Goal: Task Accomplishment & Management: Manage account settings

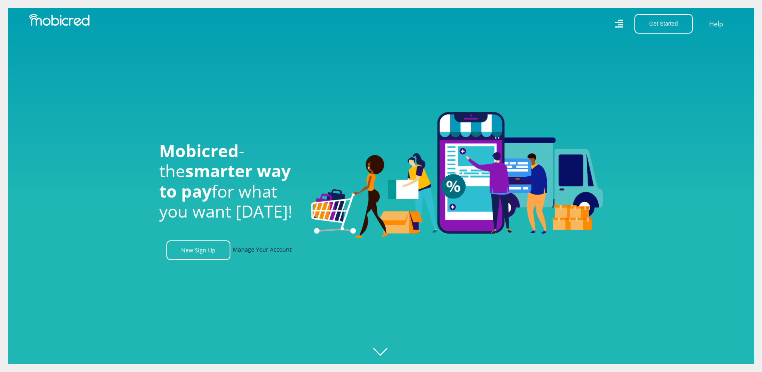
click at [273, 251] on link "Manage Your Account" at bounding box center [262, 250] width 59 height 20
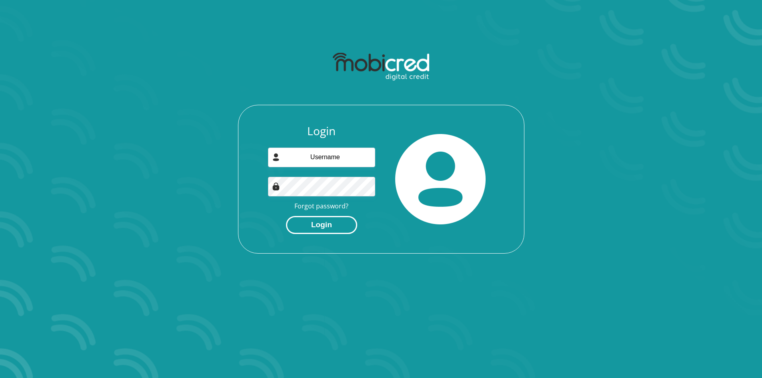
click at [328, 226] on button "Login" at bounding box center [321, 225] width 71 height 18
click at [331, 156] on input "email" at bounding box center [321, 158] width 107 height 20
type input "ethmaddocks@gmail.com"
click at [325, 227] on button "Login" at bounding box center [321, 225] width 71 height 18
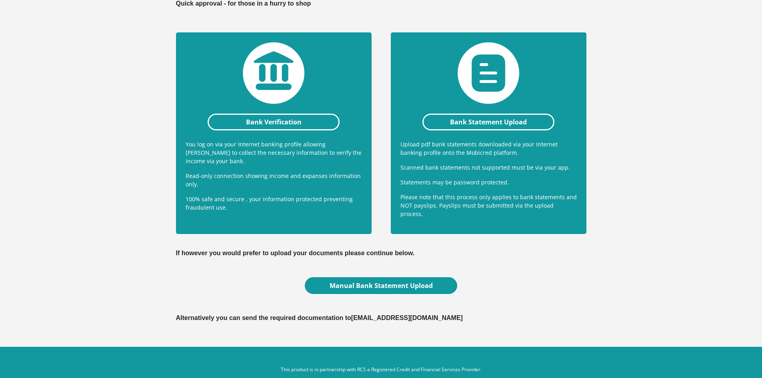
scroll to position [172, 0]
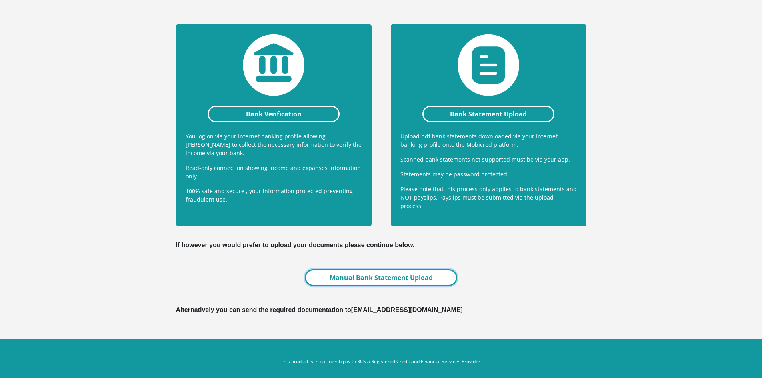
click at [363, 274] on link "Manual Bank Statement Upload" at bounding box center [381, 277] width 152 height 17
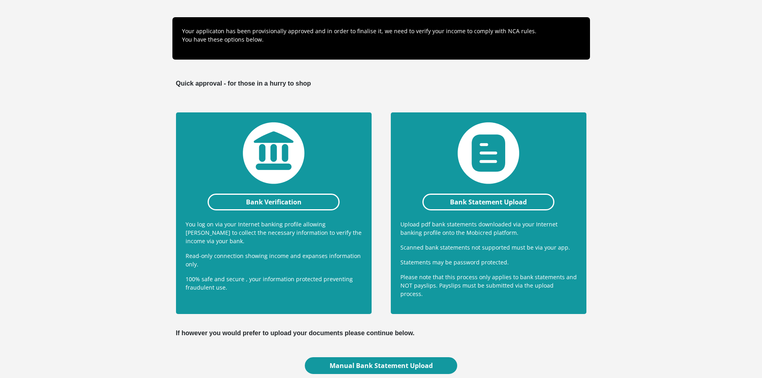
scroll to position [92, 0]
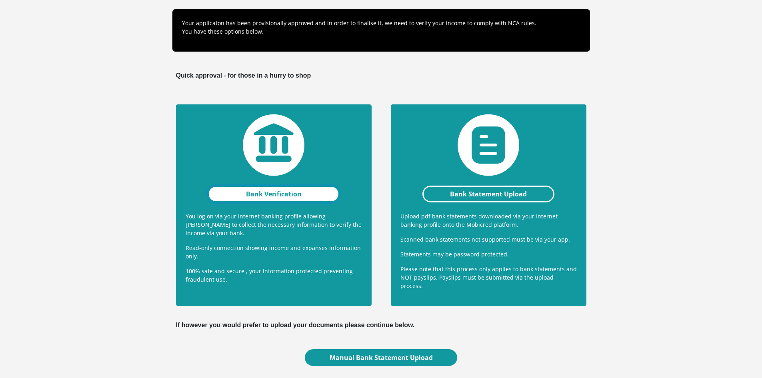
click at [279, 193] on link "Bank Verification" at bounding box center [274, 194] width 132 height 17
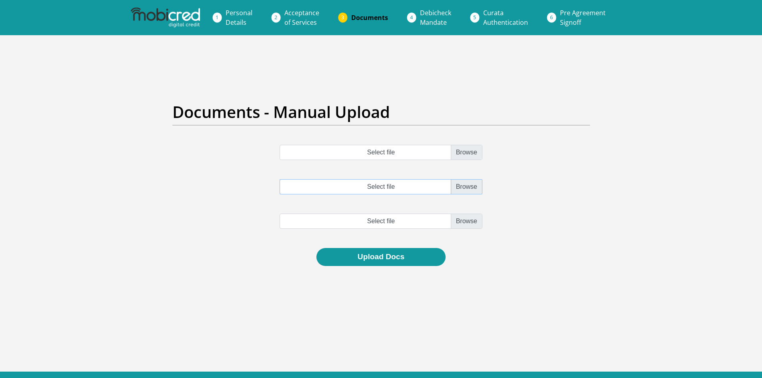
click at [292, 185] on input "Select file" at bounding box center [381, 186] width 203 height 15
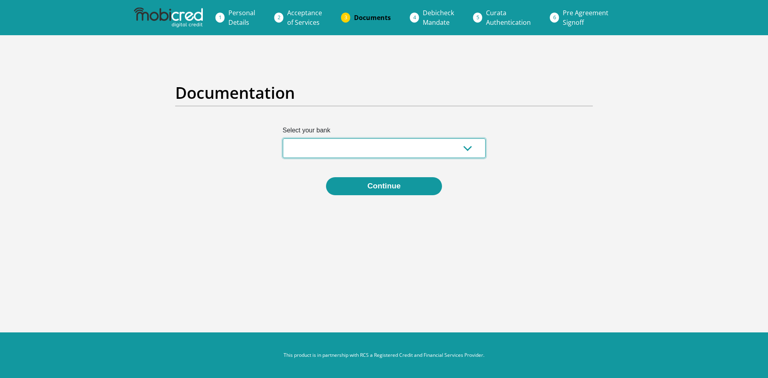
click at [340, 154] on select "Absa Capitec Bank Discovery Bank First National Bank Nedbank Standard Bank Tyme…" at bounding box center [384, 148] width 203 height 20
select select "{"id":"1","title":"First National Bank","institution":"Rand Merchant Bank","ali…"
click at [283, 138] on select "Absa Capitec Bank Discovery Bank First National Bank Nedbank Standard Bank Tyme…" at bounding box center [384, 148] width 203 height 20
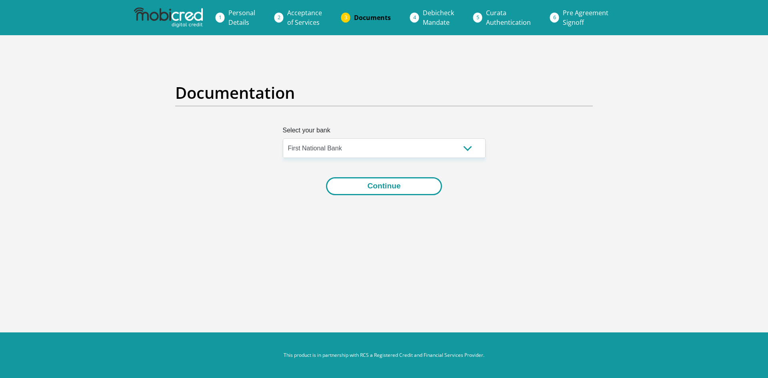
click at [356, 187] on button "Continue" at bounding box center [384, 186] width 116 height 18
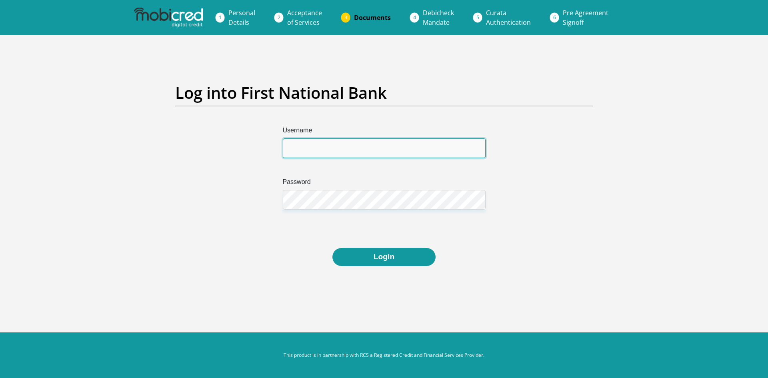
type input "ethmaddocks@gmail.com"
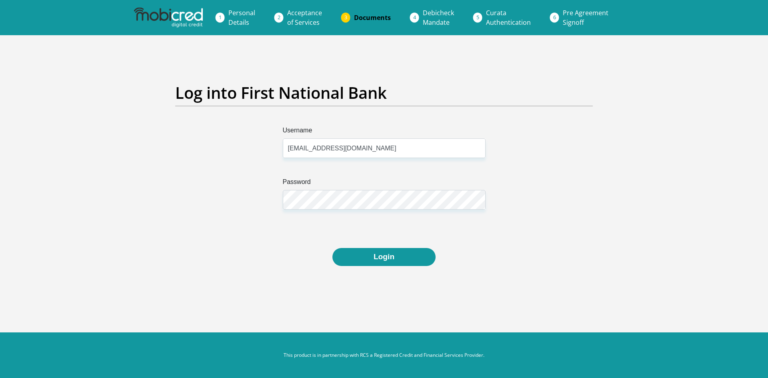
click at [174, 157] on div "Username ethmaddocks@gmail.com Password" at bounding box center [384, 187] width 430 height 122
click at [398, 259] on button "Login" at bounding box center [384, 257] width 103 height 18
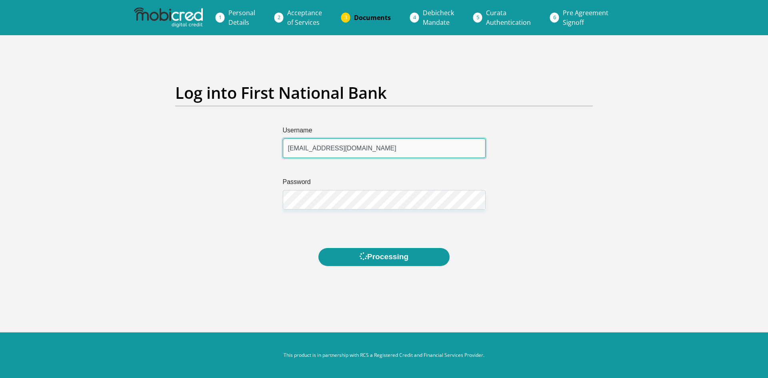
drag, startPoint x: 351, startPoint y: 152, endPoint x: 345, endPoint y: 153, distance: 6.1
click at [345, 153] on input "ethmaddocks@gmail.com" at bounding box center [384, 148] width 203 height 20
click at [173, 166] on div "Username ethmaddocks@gmail.com Password" at bounding box center [384, 187] width 430 height 122
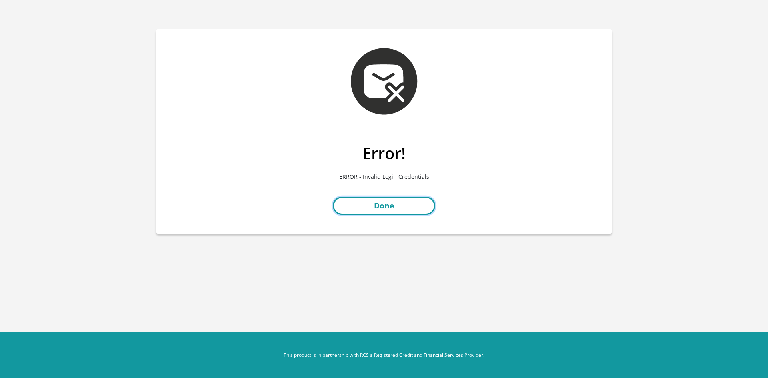
click at [361, 209] on link "Done" at bounding box center [384, 206] width 102 height 18
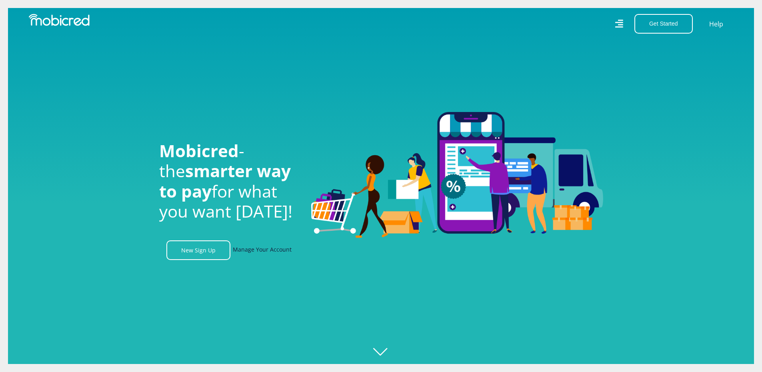
click at [268, 250] on link "Manage Your Account" at bounding box center [262, 250] width 59 height 20
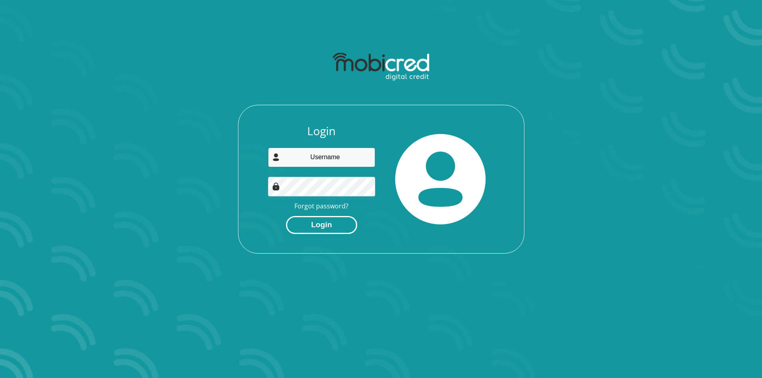
type input "[EMAIL_ADDRESS][DOMAIN_NAME]"
drag, startPoint x: 313, startPoint y: 226, endPoint x: 359, endPoint y: 231, distance: 46.7
click at [313, 226] on button "Login" at bounding box center [321, 225] width 71 height 18
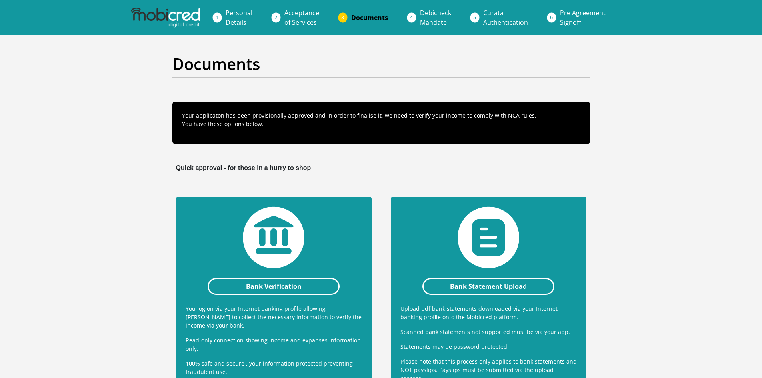
scroll to position [80, 0]
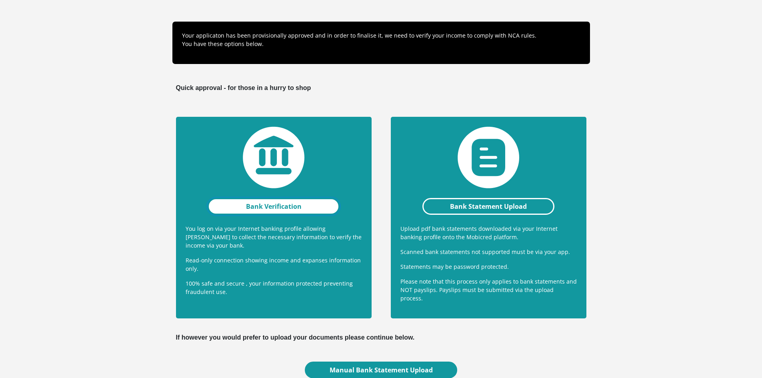
drag, startPoint x: 285, startPoint y: 209, endPoint x: 289, endPoint y: 210, distance: 4.6
click at [285, 209] on link "Bank Verification" at bounding box center [274, 206] width 132 height 17
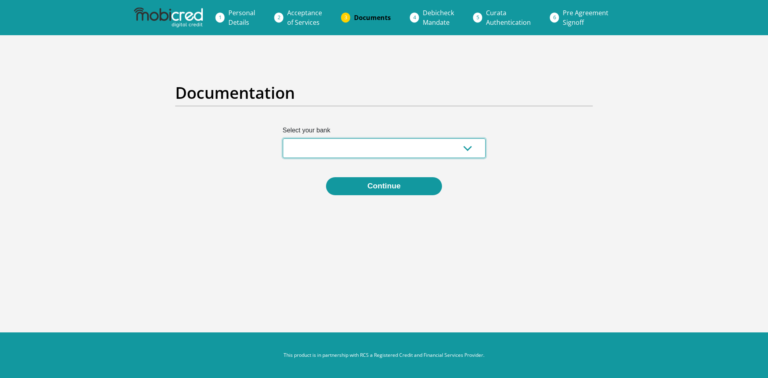
click at [349, 145] on select "Absa Capitec Bank Discovery Bank First National Bank Nedbank Standard Bank Tyme…" at bounding box center [384, 148] width 203 height 20
select select "{"id":"1","title":"First National Bank","institution":"Rand Merchant Bank","ali…"
click at [283, 138] on select "Absa Capitec Bank Discovery Bank First National Bank Nedbank Standard Bank Tyme…" at bounding box center [384, 148] width 203 height 20
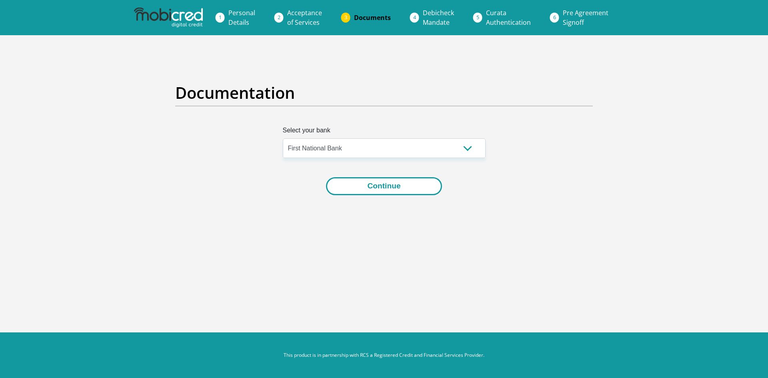
click at [383, 189] on button "Continue" at bounding box center [384, 186] width 116 height 18
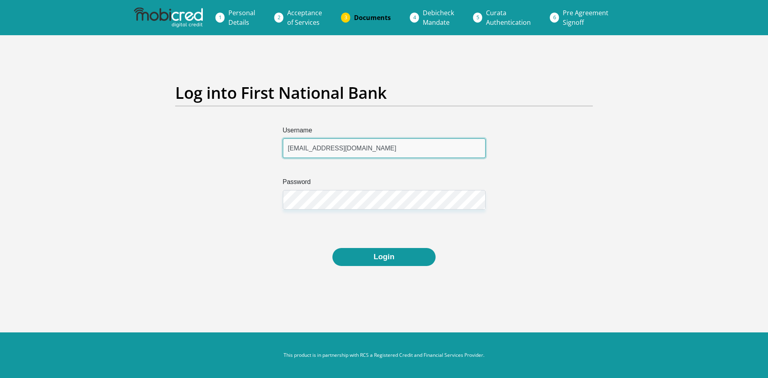
drag, startPoint x: 363, startPoint y: 149, endPoint x: 310, endPoint y: 141, distance: 53.4
click at [242, 150] on div "Username [EMAIL_ADDRESS][DOMAIN_NAME] Password" at bounding box center [384, 187] width 430 height 122
type input "Ethmaddocks01"
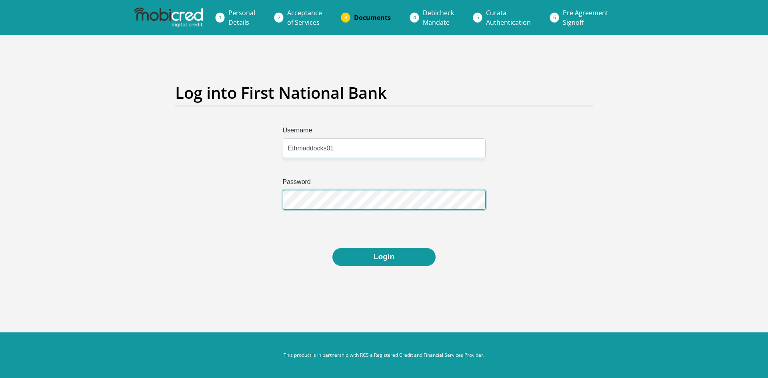
click at [202, 202] on div "Username Ethmaddocks01 Password" at bounding box center [384, 187] width 430 height 122
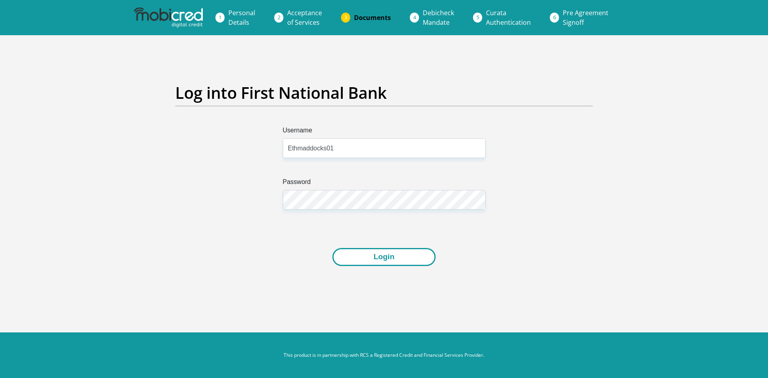
click at [403, 260] on button "Login" at bounding box center [384, 257] width 103 height 18
